Goal: Task Accomplishment & Management: Manage account settings

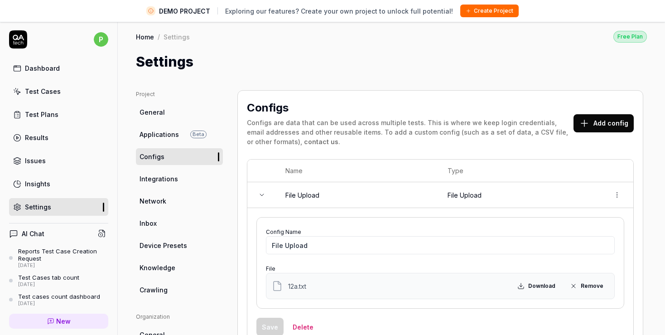
click at [45, 72] on div "Dashboard" at bounding box center [42, 68] width 35 height 10
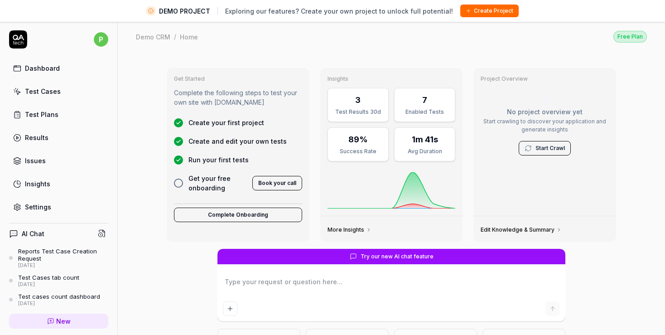
click at [39, 209] on div "Settings" at bounding box center [38, 207] width 26 height 10
type textarea "*"
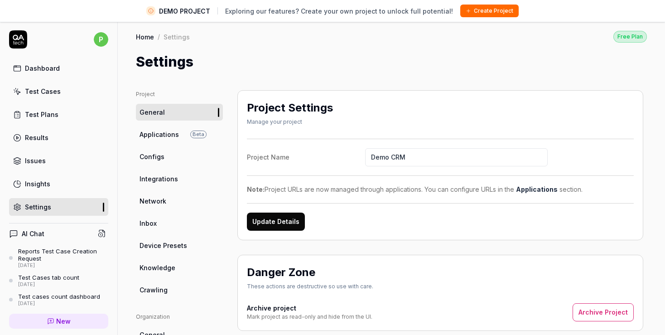
click at [167, 135] on span "Applications" at bounding box center [159, 135] width 39 height 10
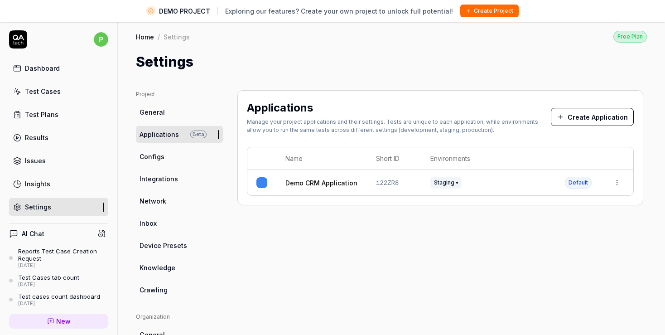
click at [607, 115] on button "Create Application" at bounding box center [592, 117] width 83 height 18
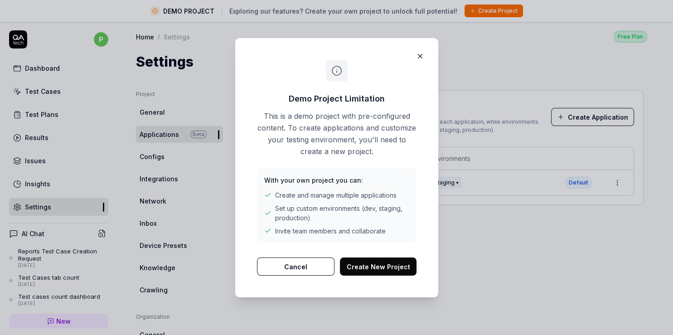
click at [380, 269] on button "Create New Project" at bounding box center [378, 266] width 77 height 18
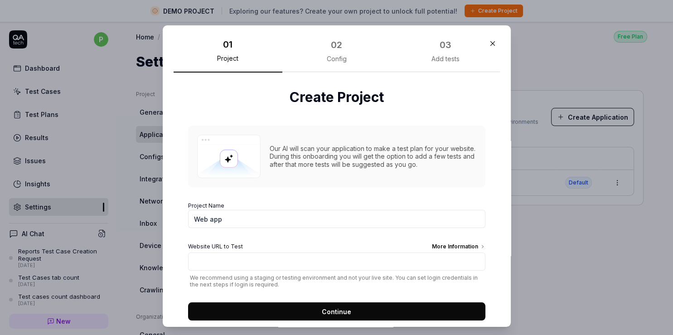
click at [490, 43] on icon "button" at bounding box center [492, 44] width 4 height 4
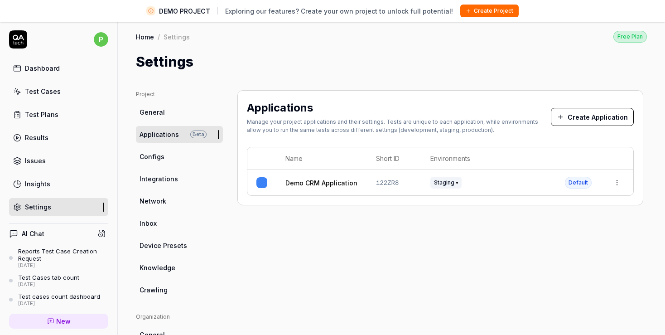
click at [142, 156] on span "Configs" at bounding box center [152, 157] width 25 height 10
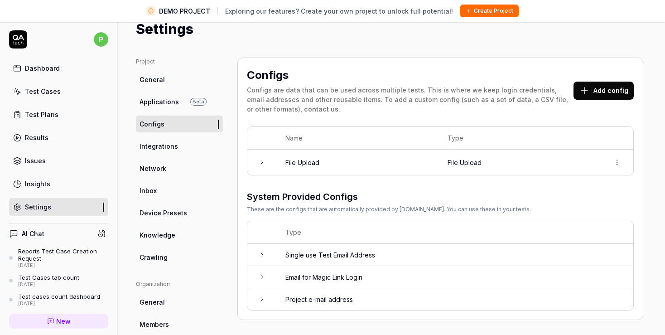
scroll to position [52, 0]
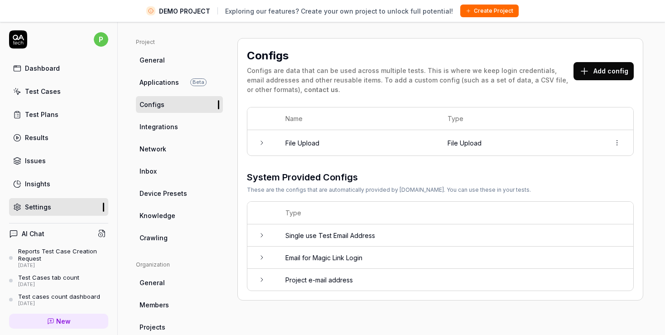
click at [260, 281] on icon at bounding box center [261, 279] width 7 height 7
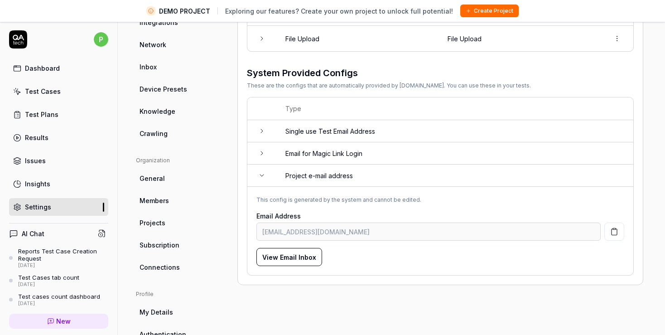
scroll to position [104, 0]
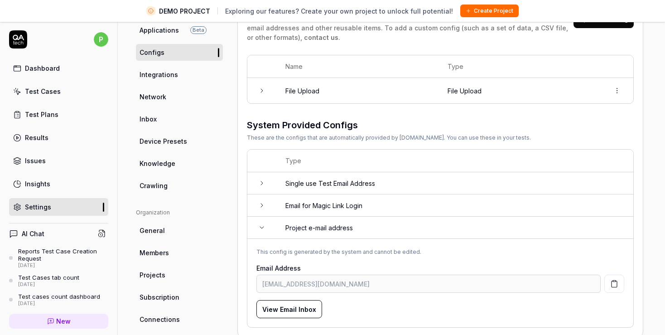
click at [264, 231] on td at bounding box center [261, 228] width 29 height 22
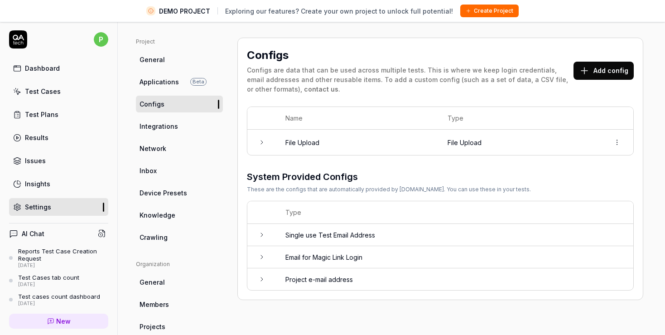
scroll to position [0, 0]
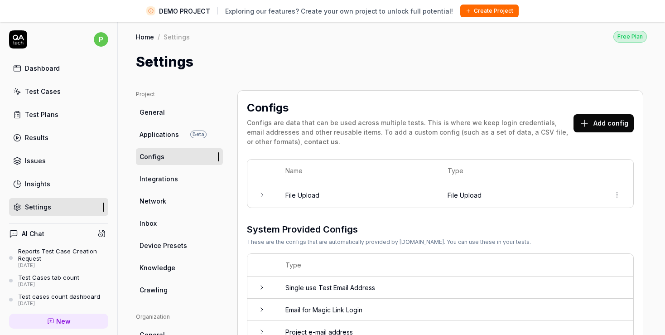
click at [166, 129] on link "Applications Beta" at bounding box center [179, 134] width 87 height 17
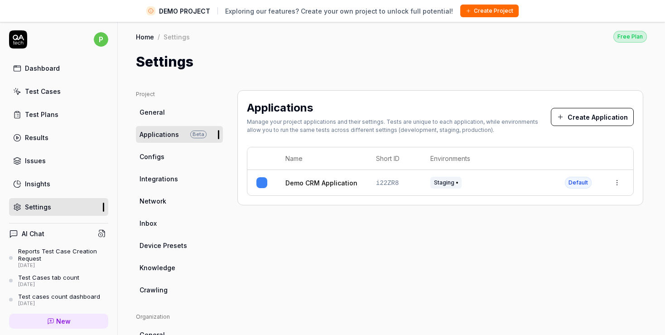
click at [601, 111] on button "Create Application" at bounding box center [592, 117] width 83 height 18
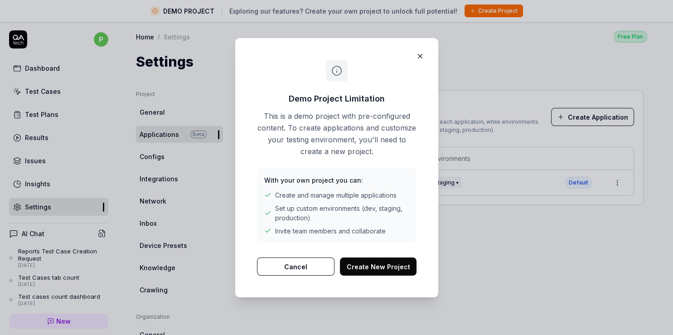
click at [377, 273] on button "Create New Project" at bounding box center [378, 266] width 77 height 18
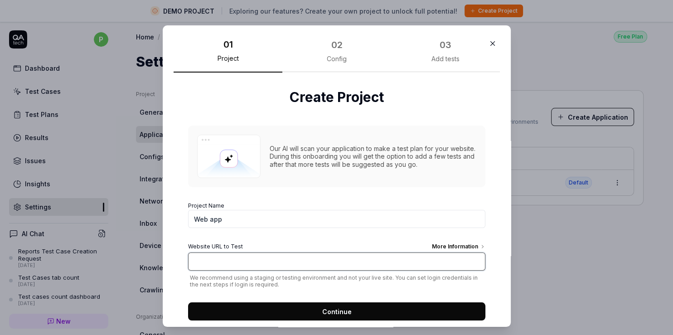
click at [267, 255] on input "Website URL to Test More Information" at bounding box center [336, 261] width 297 height 18
type input "[URL][DOMAIN_NAME]"
click at [298, 309] on button "Continue" at bounding box center [336, 311] width 297 height 18
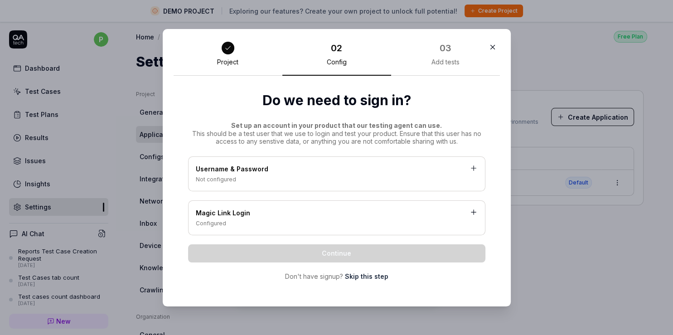
click at [491, 49] on icon "button" at bounding box center [493, 47] width 8 height 8
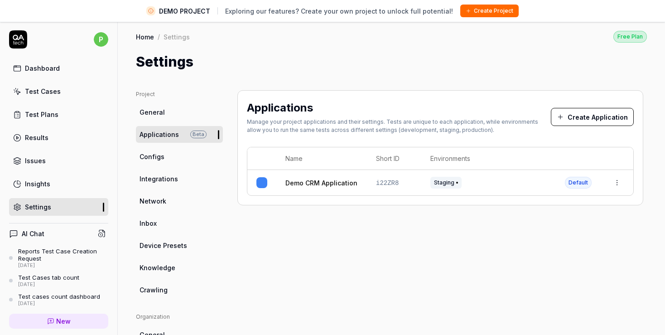
click at [154, 157] on span "Configs" at bounding box center [152, 157] width 25 height 10
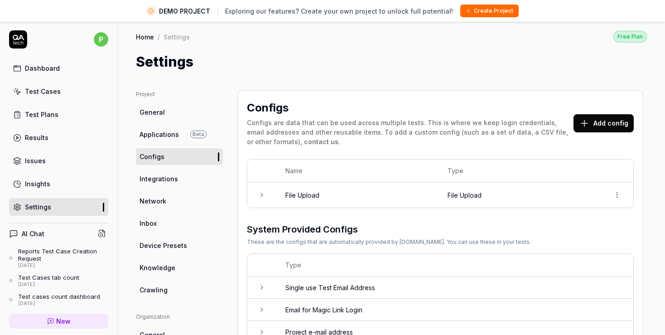
click at [266, 196] on td at bounding box center [261, 194] width 29 height 25
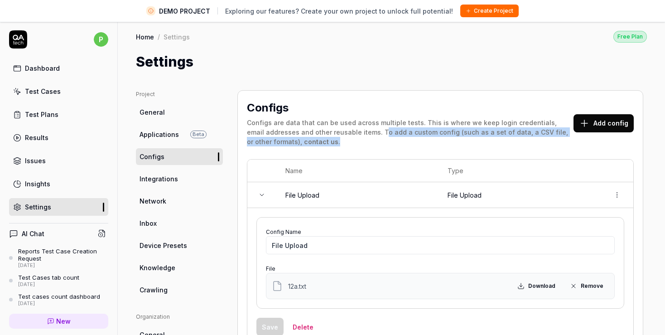
drag, startPoint x: 362, startPoint y: 129, endPoint x: 523, endPoint y: 151, distance: 162.9
click at [523, 151] on div "Configs Configs are data that can be used across multiple tests. This is where …" at bounding box center [440, 290] width 406 height 400
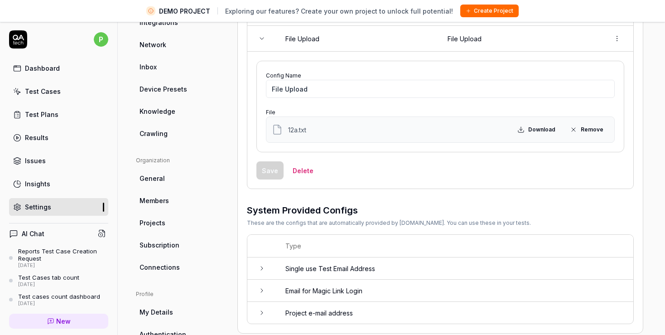
scroll to position [205, 0]
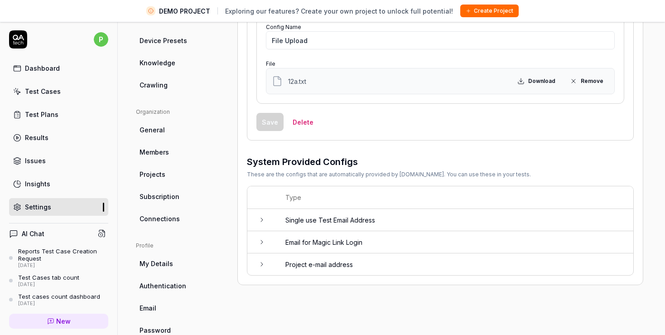
click at [257, 219] on td at bounding box center [261, 220] width 29 height 22
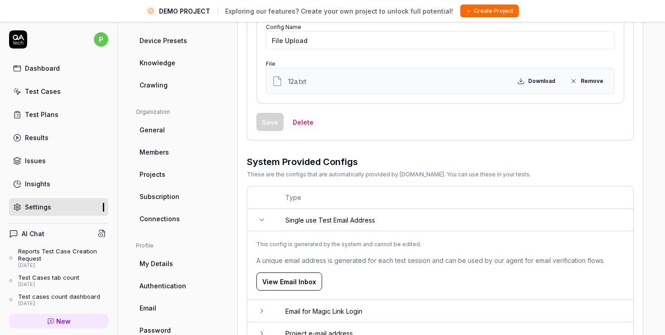
click at [308, 280] on button "View Email Inbox" at bounding box center [290, 281] width 66 height 18
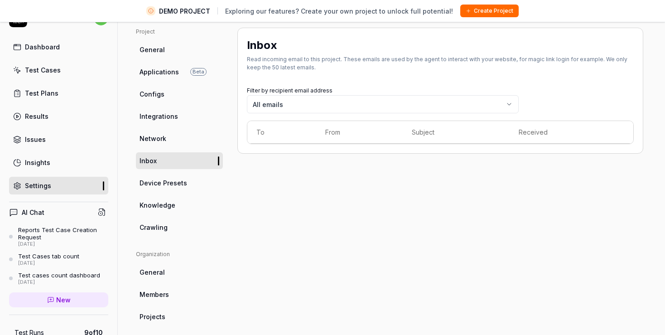
scroll to position [16, 0]
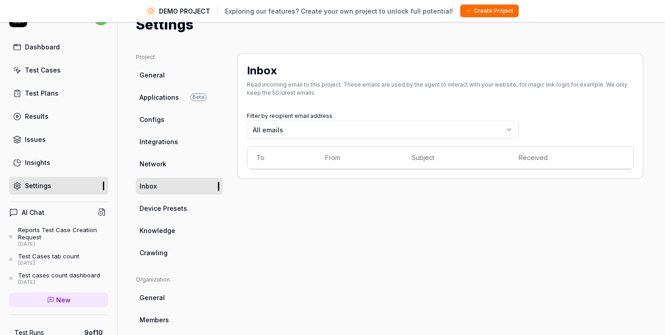
click at [173, 122] on link "Configs" at bounding box center [179, 119] width 87 height 17
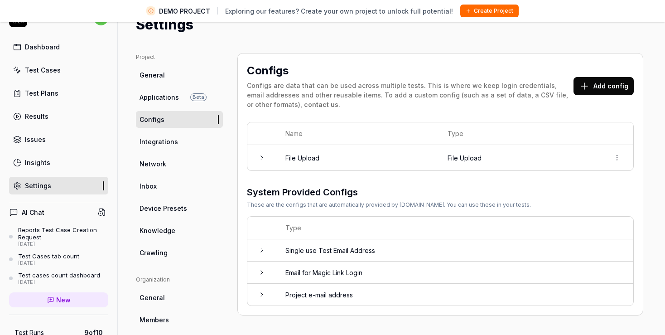
click at [255, 271] on td at bounding box center [261, 273] width 29 height 22
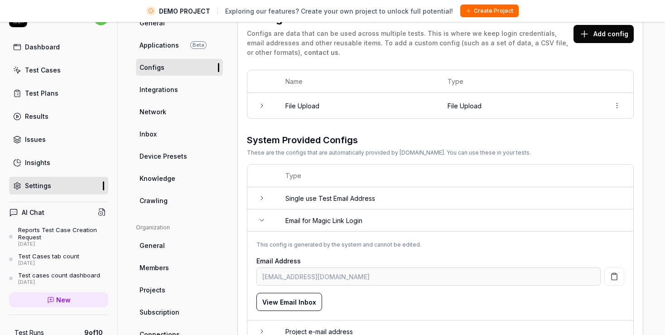
scroll to position [172, 0]
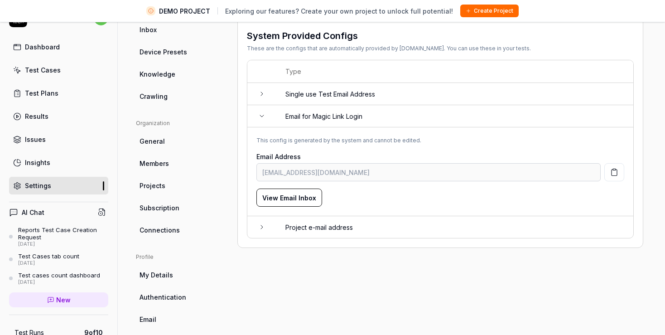
click at [269, 226] on td at bounding box center [261, 227] width 29 height 22
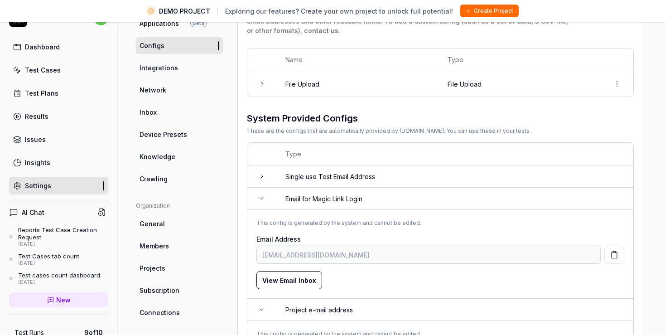
scroll to position [68, 0]
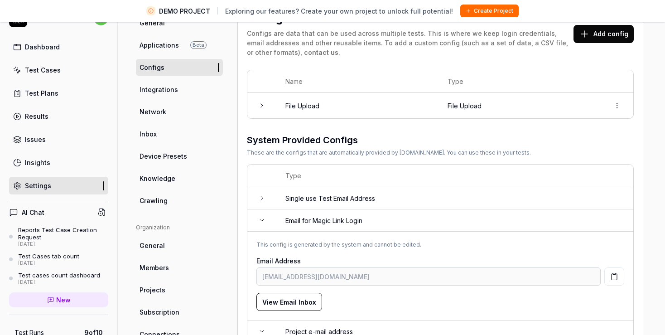
click at [263, 196] on icon at bounding box center [261, 197] width 7 height 7
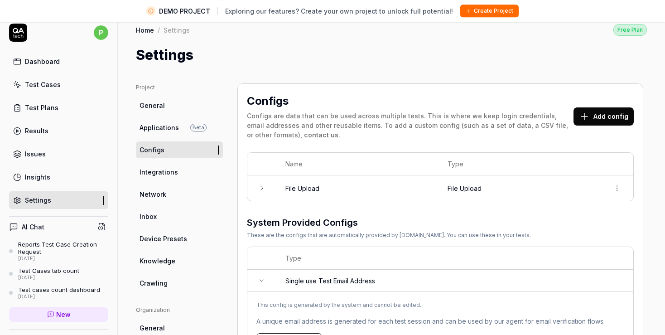
scroll to position [0, 0]
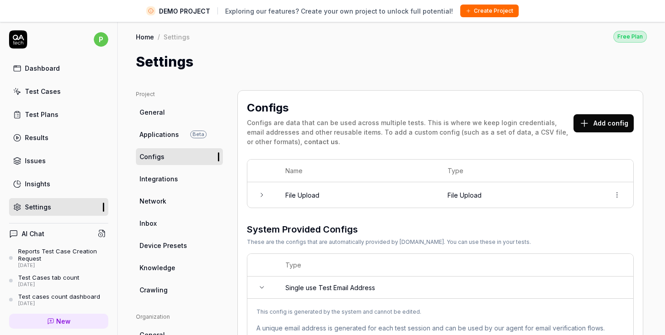
click at [57, 65] on div "Dashboard" at bounding box center [42, 68] width 35 height 10
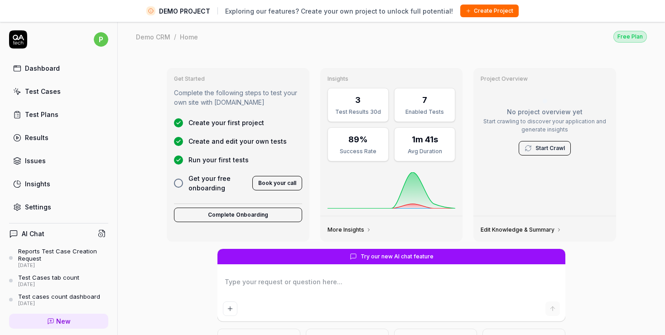
click at [48, 64] on div "Dashboard" at bounding box center [42, 68] width 35 height 10
click at [48, 67] on div "Dashboard" at bounding box center [42, 68] width 35 height 10
click at [161, 36] on div "Demo CRM" at bounding box center [153, 36] width 34 height 9
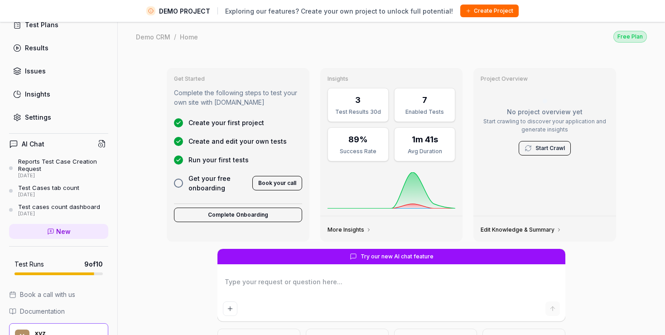
scroll to position [116, 0]
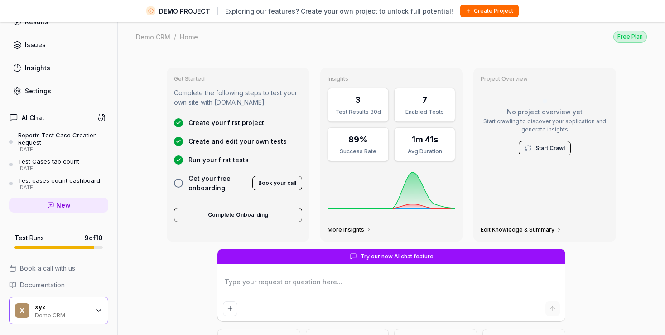
click at [244, 284] on textarea at bounding box center [391, 286] width 337 height 23
click at [244, 282] on textarea at bounding box center [391, 286] width 337 height 23
click at [262, 285] on textarea at bounding box center [391, 286] width 337 height 23
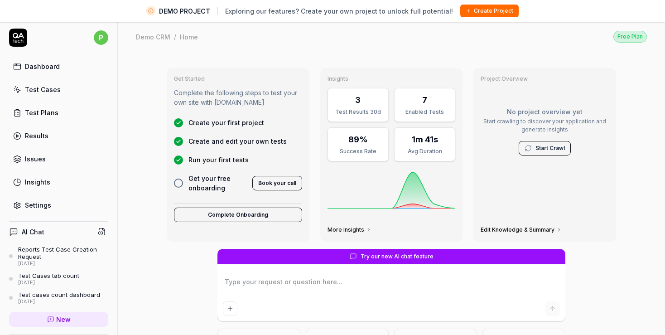
scroll to position [0, 0]
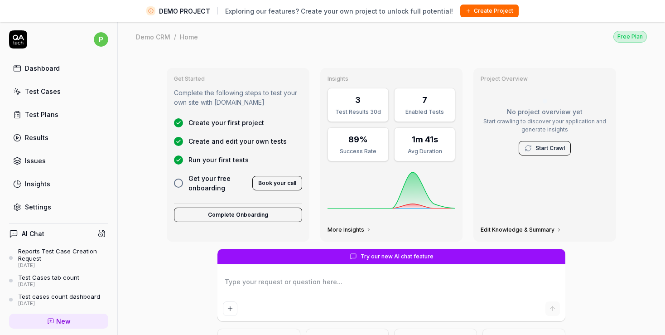
type textarea "*"
